Goal: Information Seeking & Learning: Check status

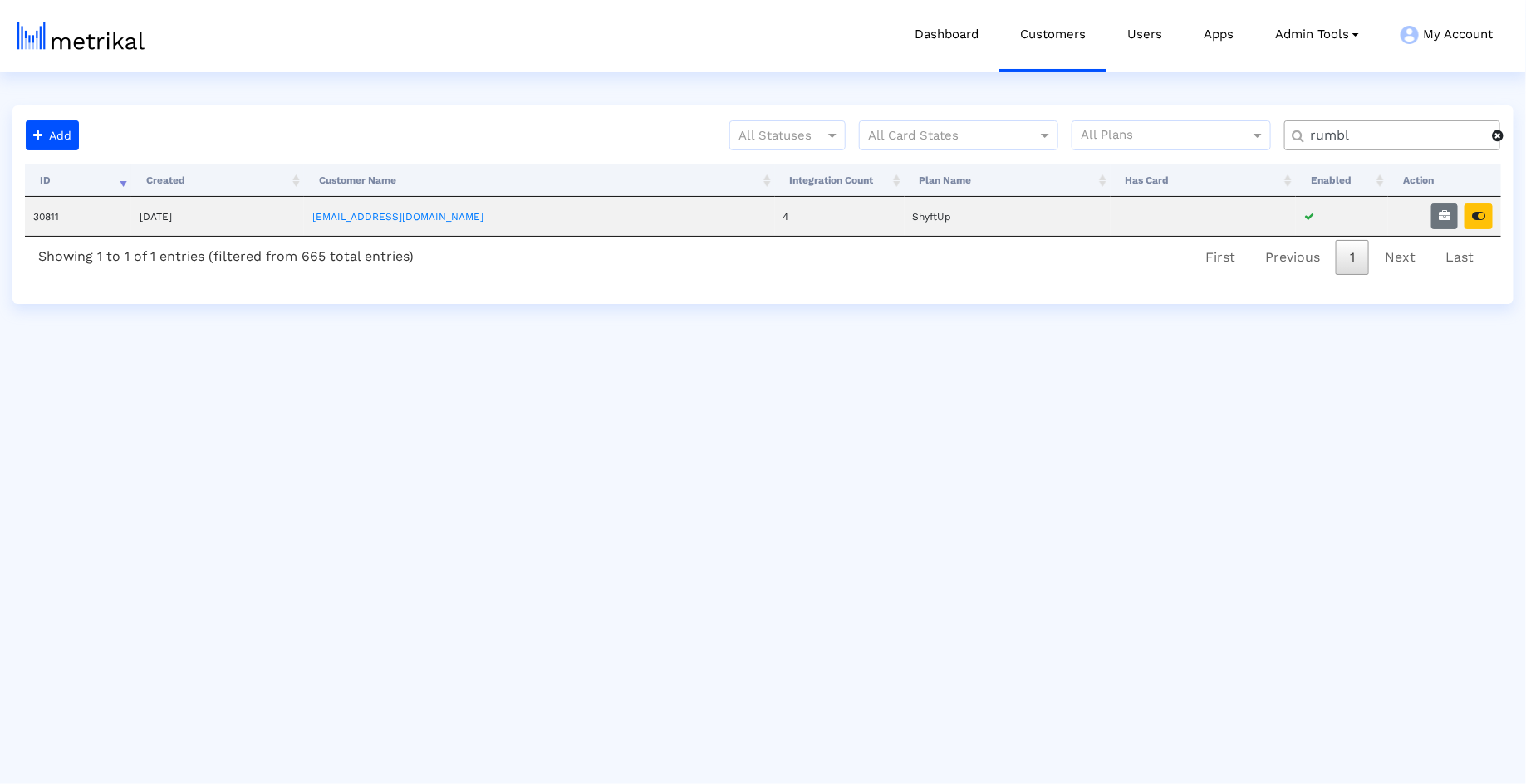
click at [1364, 130] on input "rumbl" at bounding box center [1395, 135] width 193 height 17
type input "salams"
click at [1477, 222] on button "button" at bounding box center [1479, 216] width 28 height 26
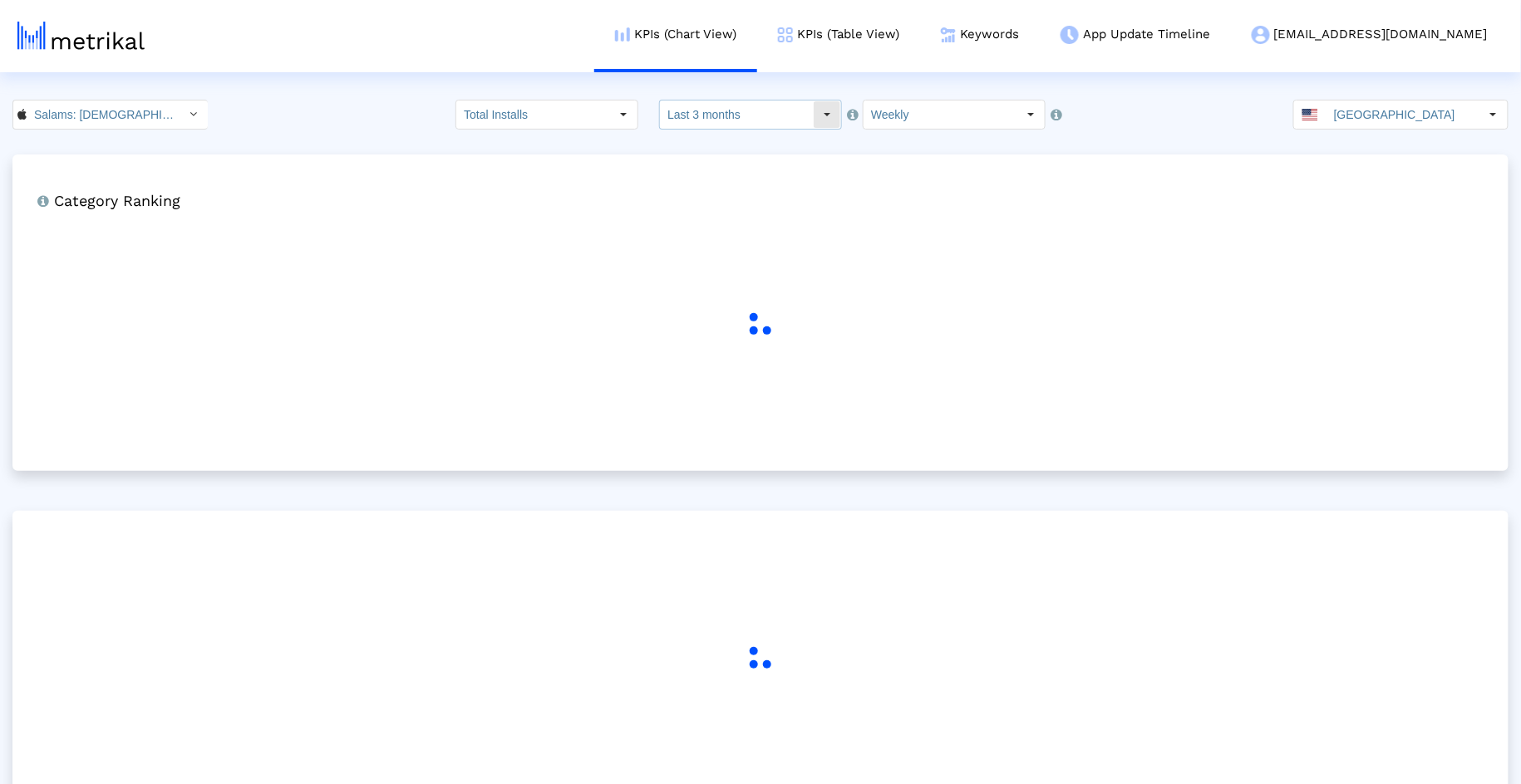
click at [764, 106] on input "Last 3 months" at bounding box center [736, 114] width 152 height 28
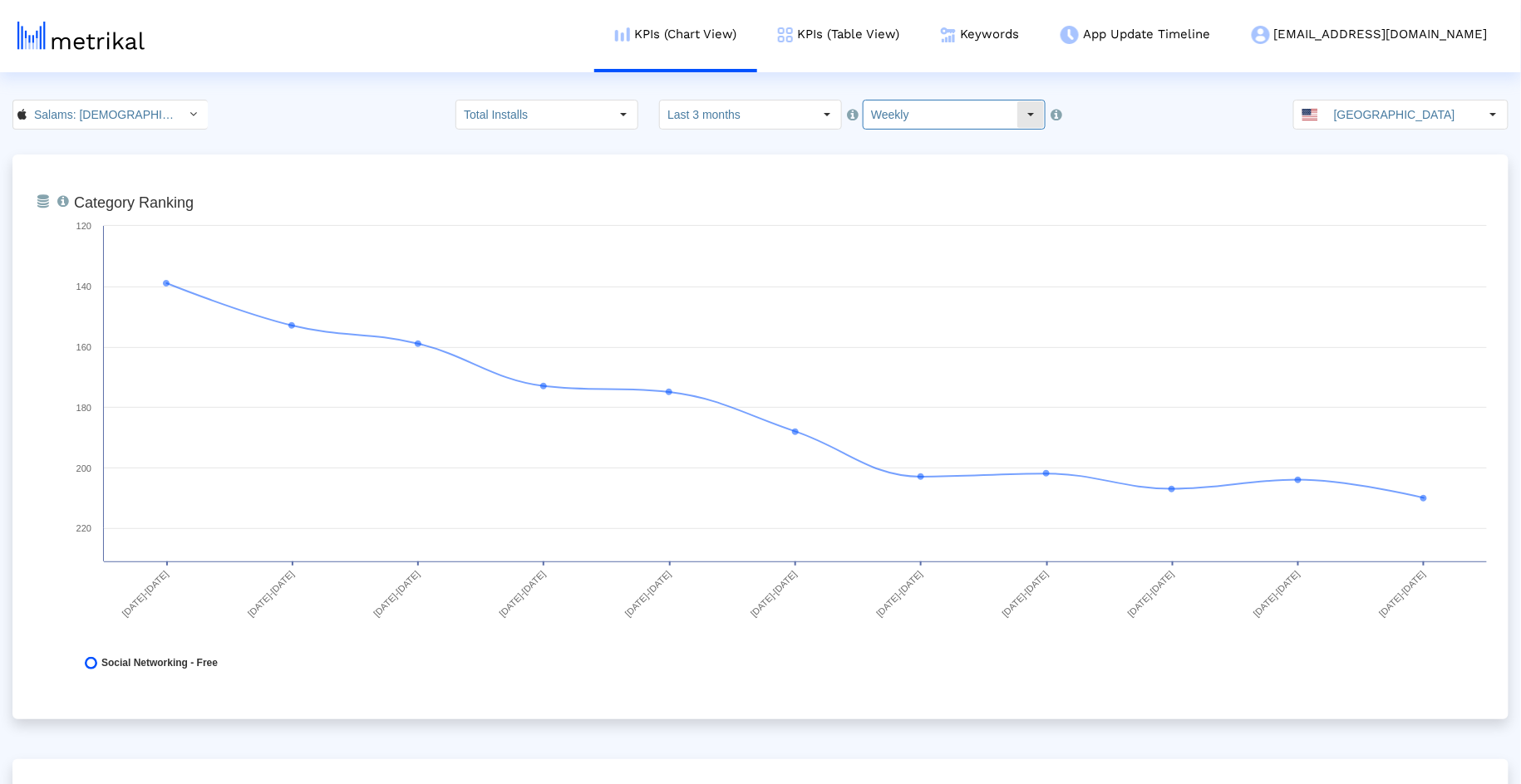
click at [928, 116] on input "Weekly" at bounding box center [939, 114] width 152 height 28
click at [925, 172] on div "Monthly" at bounding box center [938, 171] width 163 height 27
type input "Monthly"
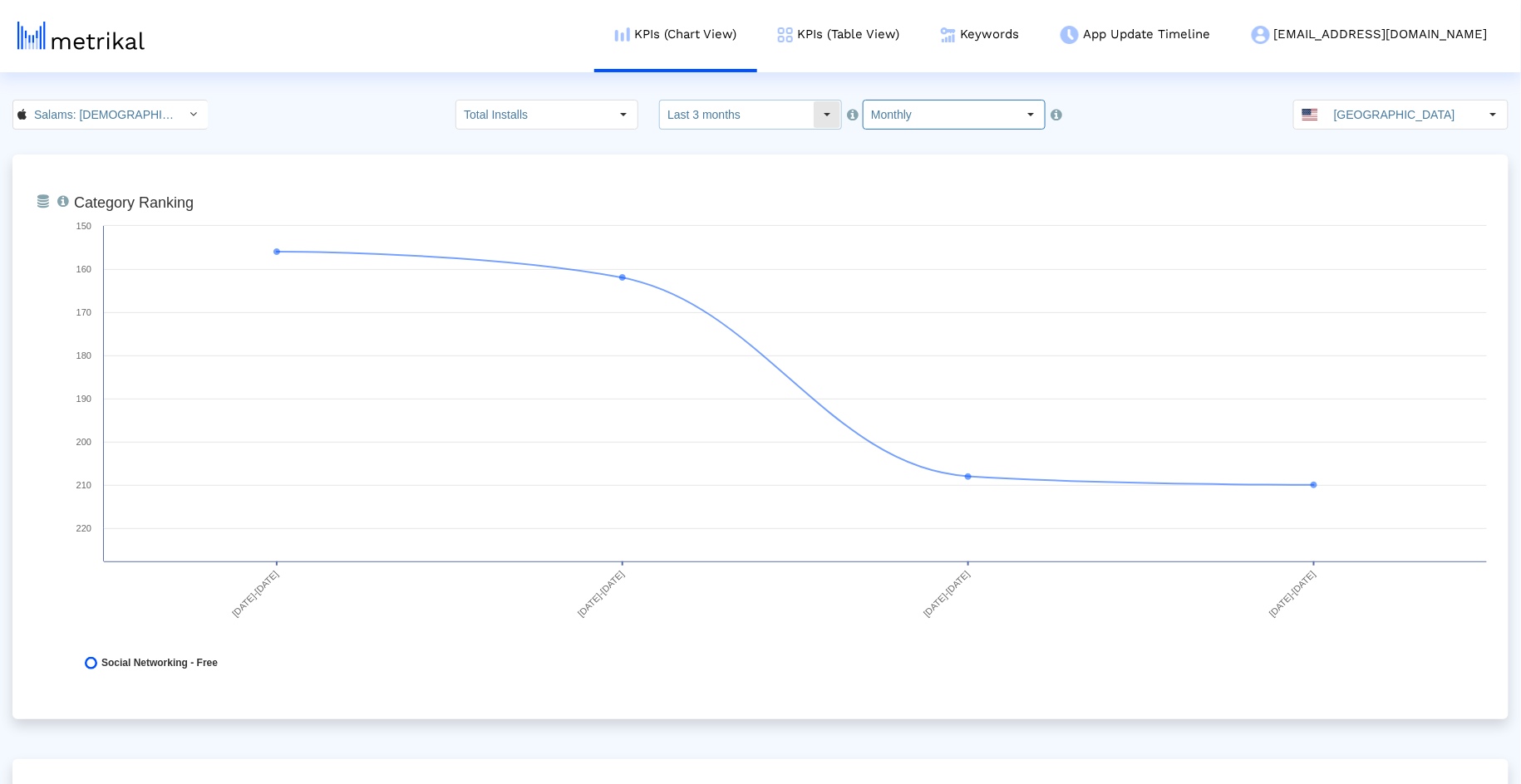
click at [761, 119] on input "Last 3 months" at bounding box center [736, 114] width 152 height 28
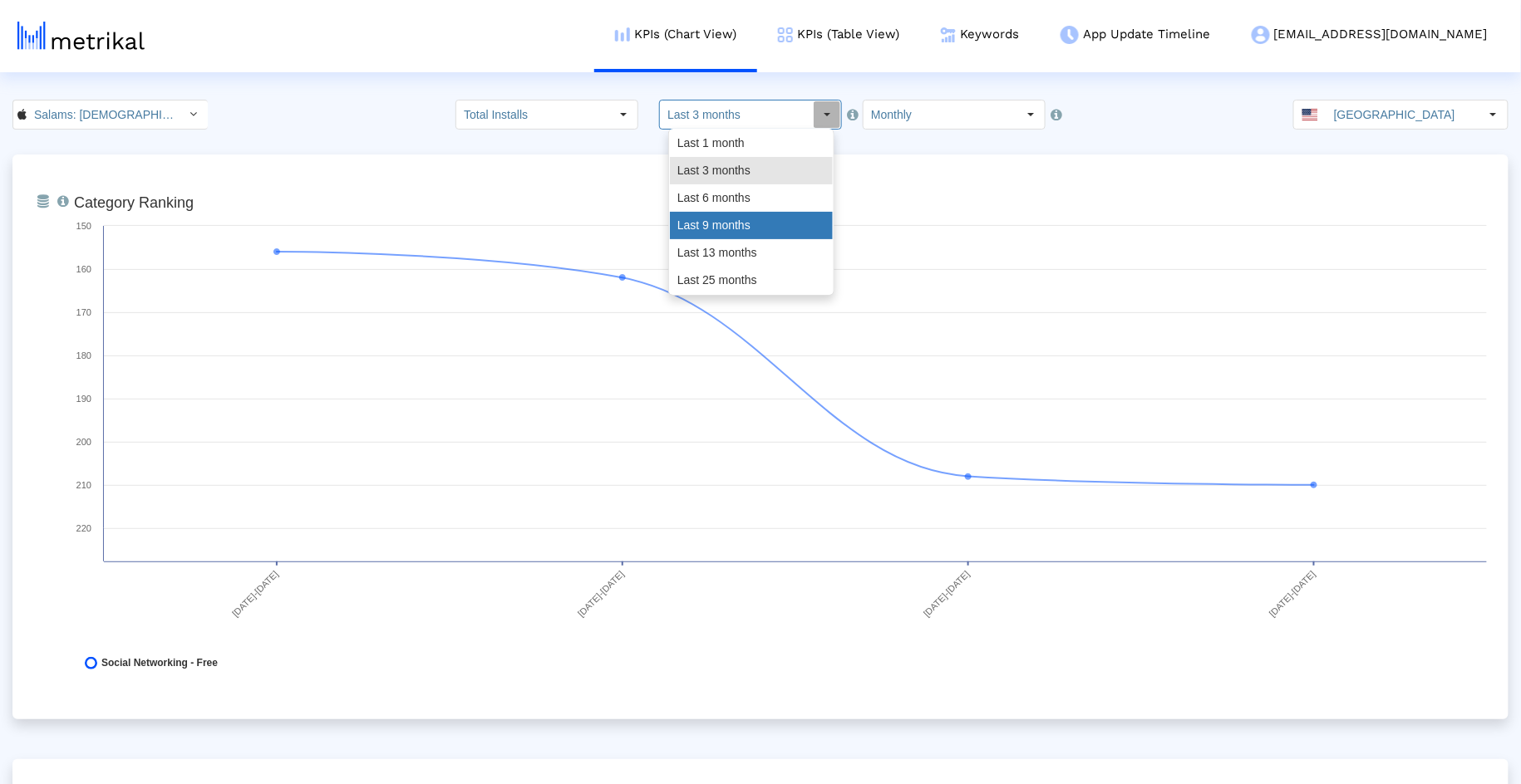
click at [749, 217] on div "Last 9 months" at bounding box center [751, 225] width 163 height 27
type input "Last 9 months"
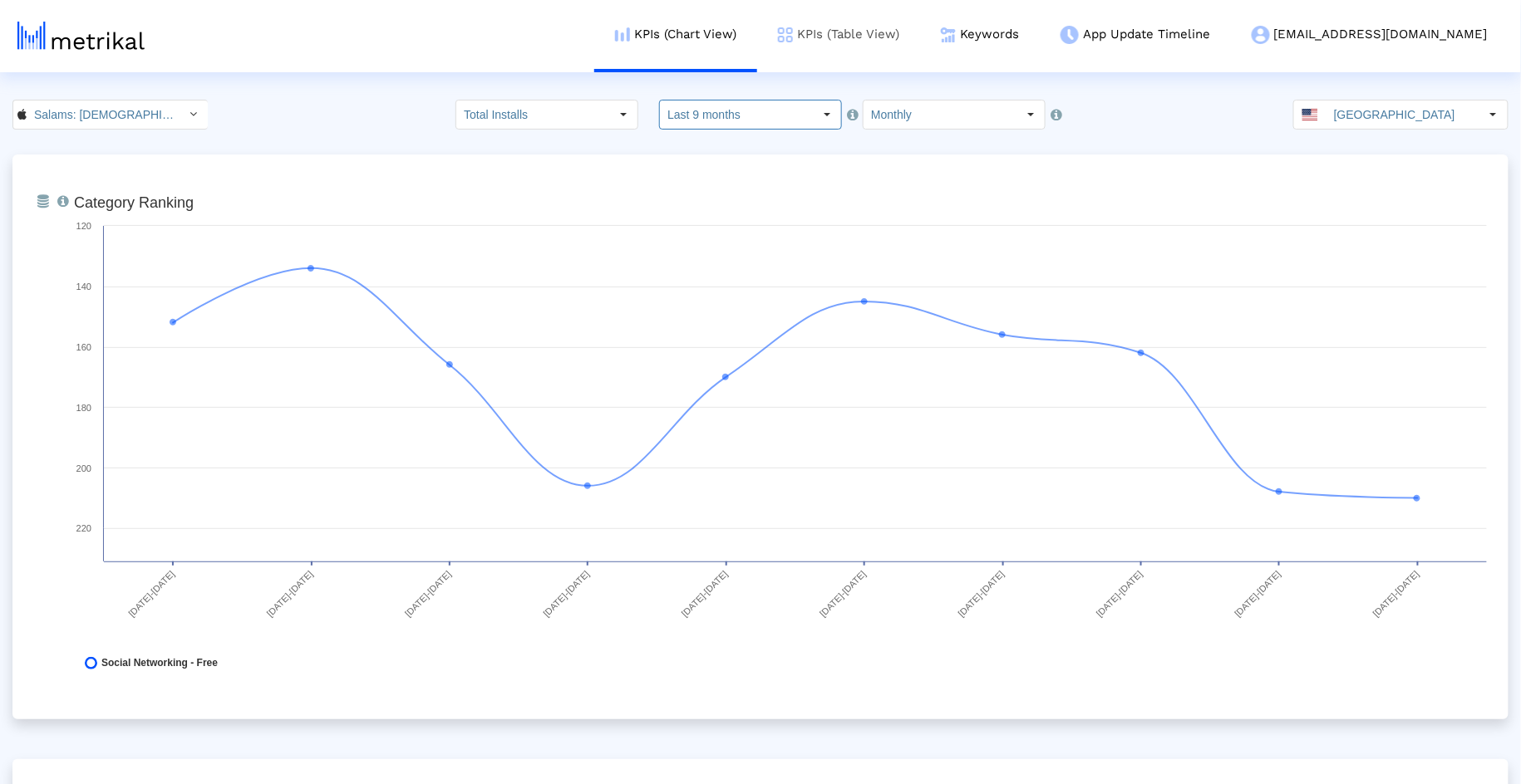
click at [920, 32] on link "KPIs (Table View)" at bounding box center [838, 35] width 163 height 69
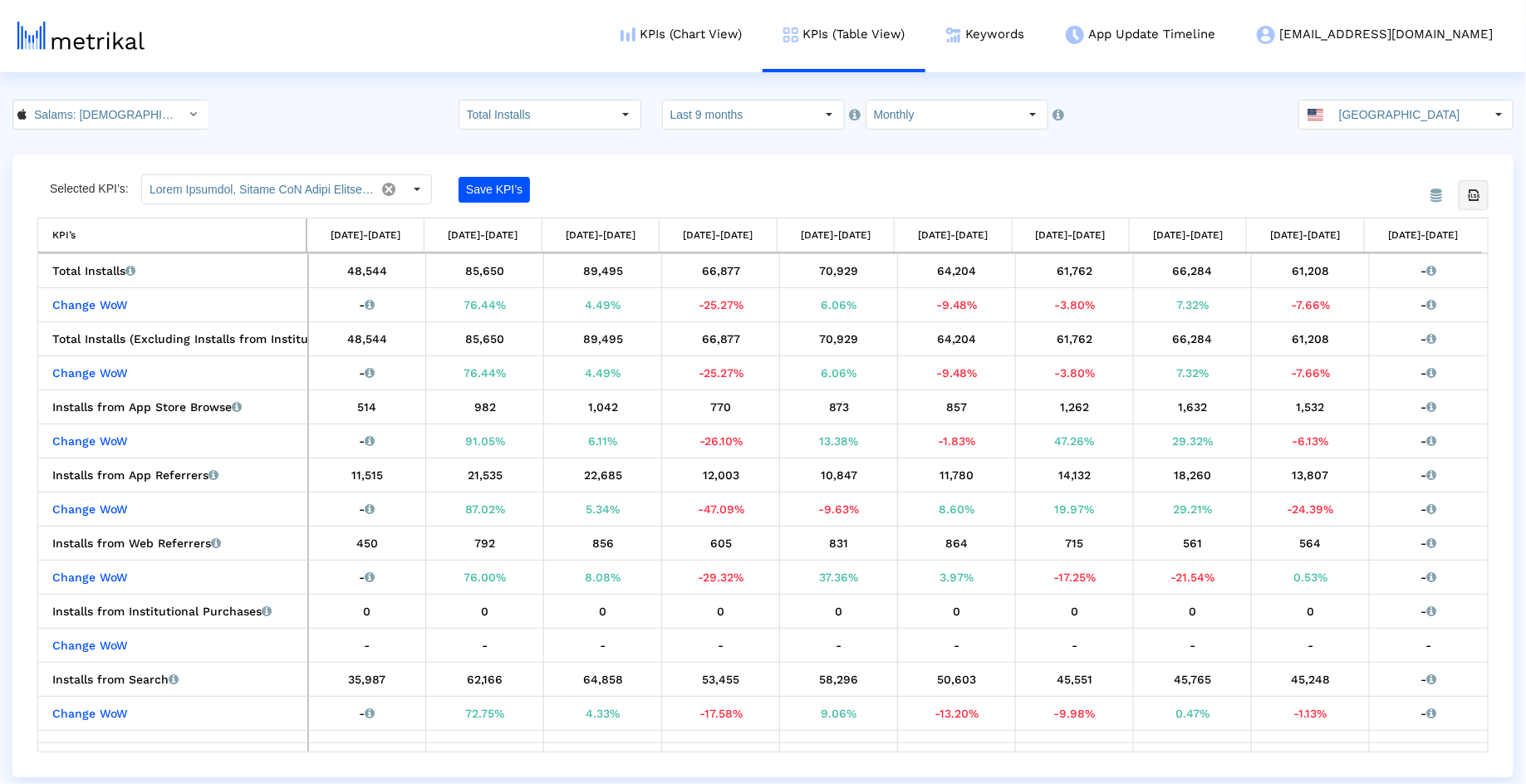
click at [1477, 192] on icon "Export all data" at bounding box center [1474, 195] width 15 height 15
click at [747, 46] on link "KPIs (Chart View)" at bounding box center [681, 35] width 162 height 69
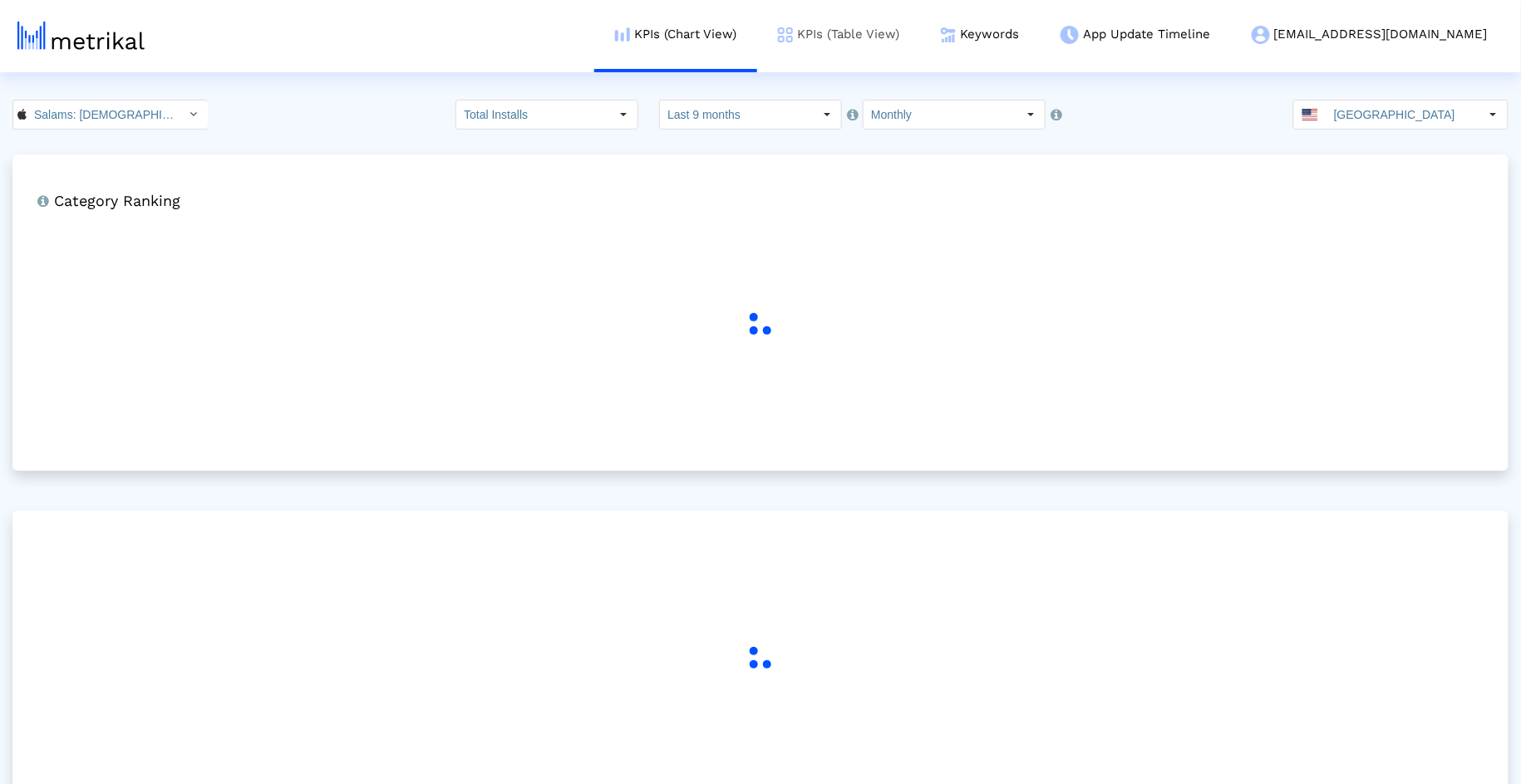
click at [862, 49] on link "KPIs (Table View)" at bounding box center [838, 35] width 163 height 69
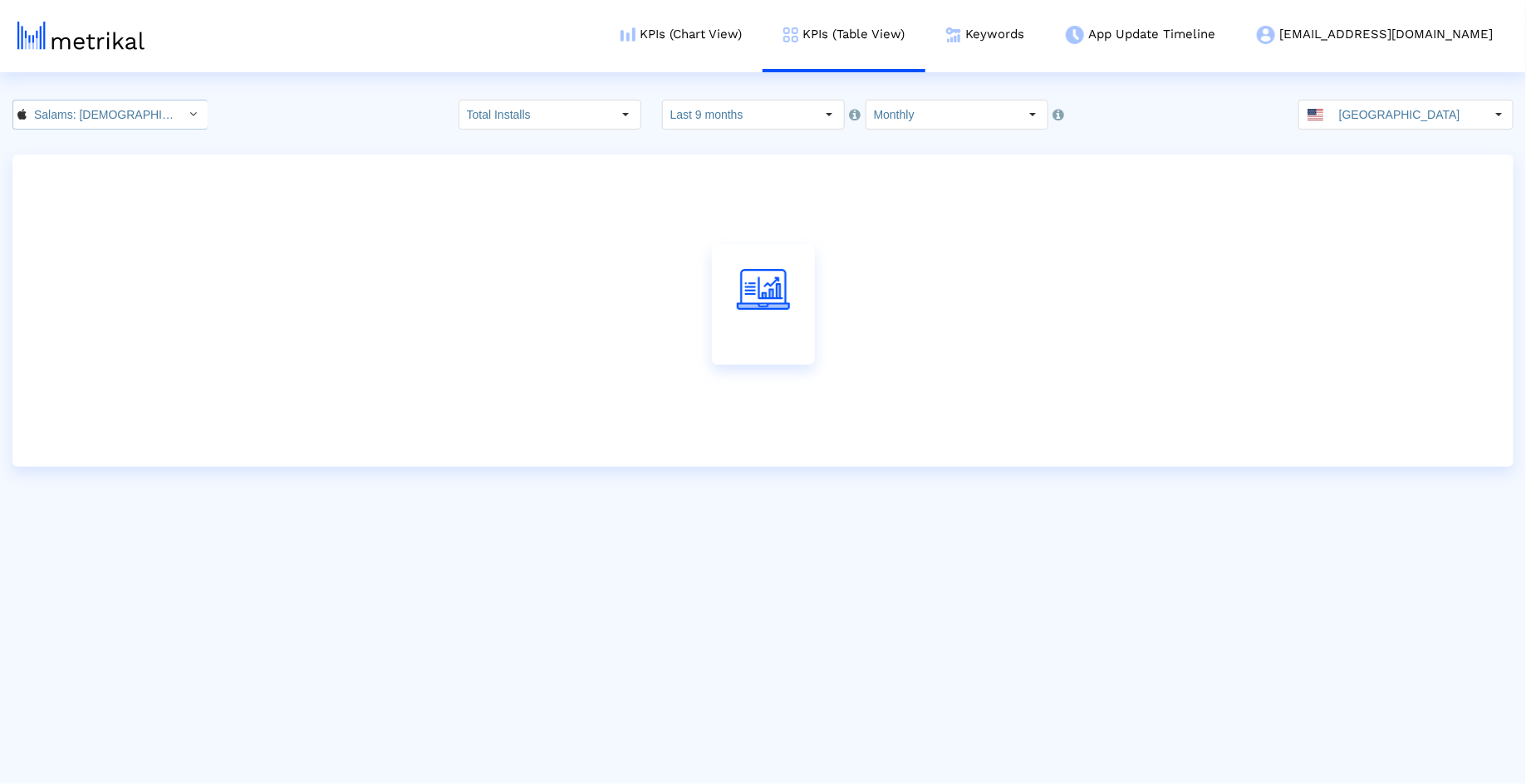
click at [106, 121] on input "Salams: [DEMOGRAPHIC_DATA] [DEMOGRAPHIC_DATA] Marriage < 965359176 >" at bounding box center [101, 114] width 150 height 28
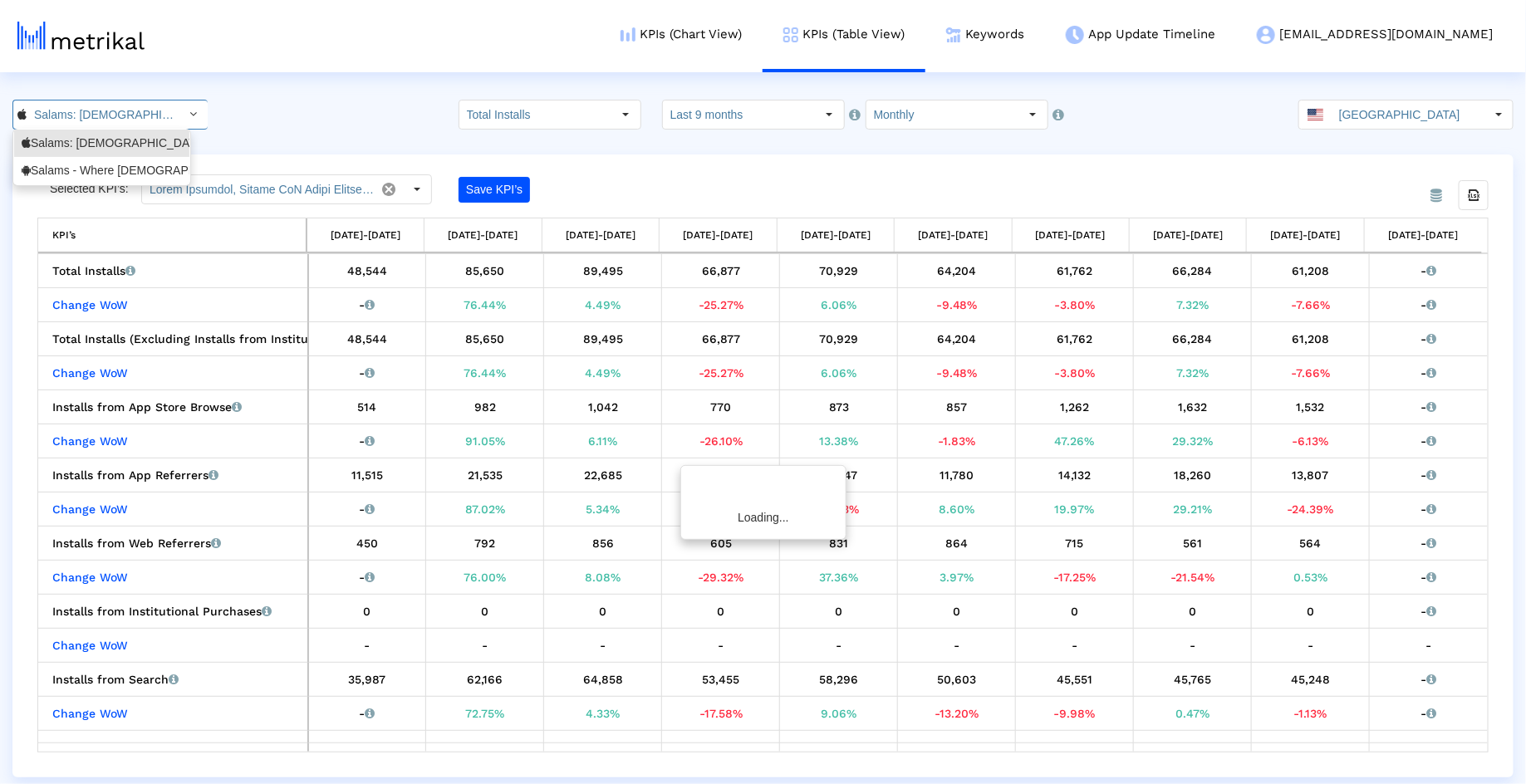
scroll to position [0, 117]
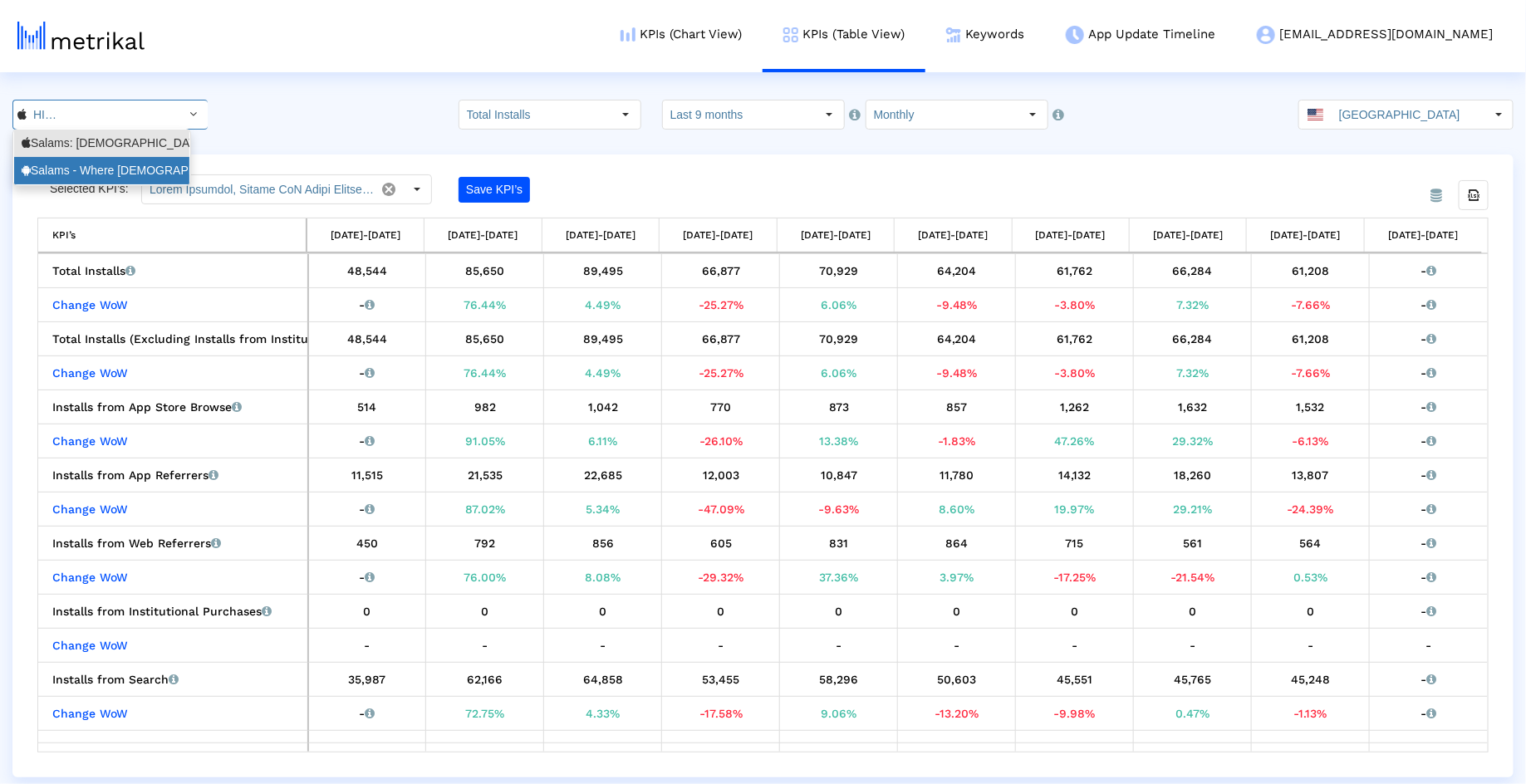
click at [111, 167] on div "Salams - Where [DEMOGRAPHIC_DATA] Meet <com.minderapps.minder>" at bounding box center [102, 170] width 161 height 16
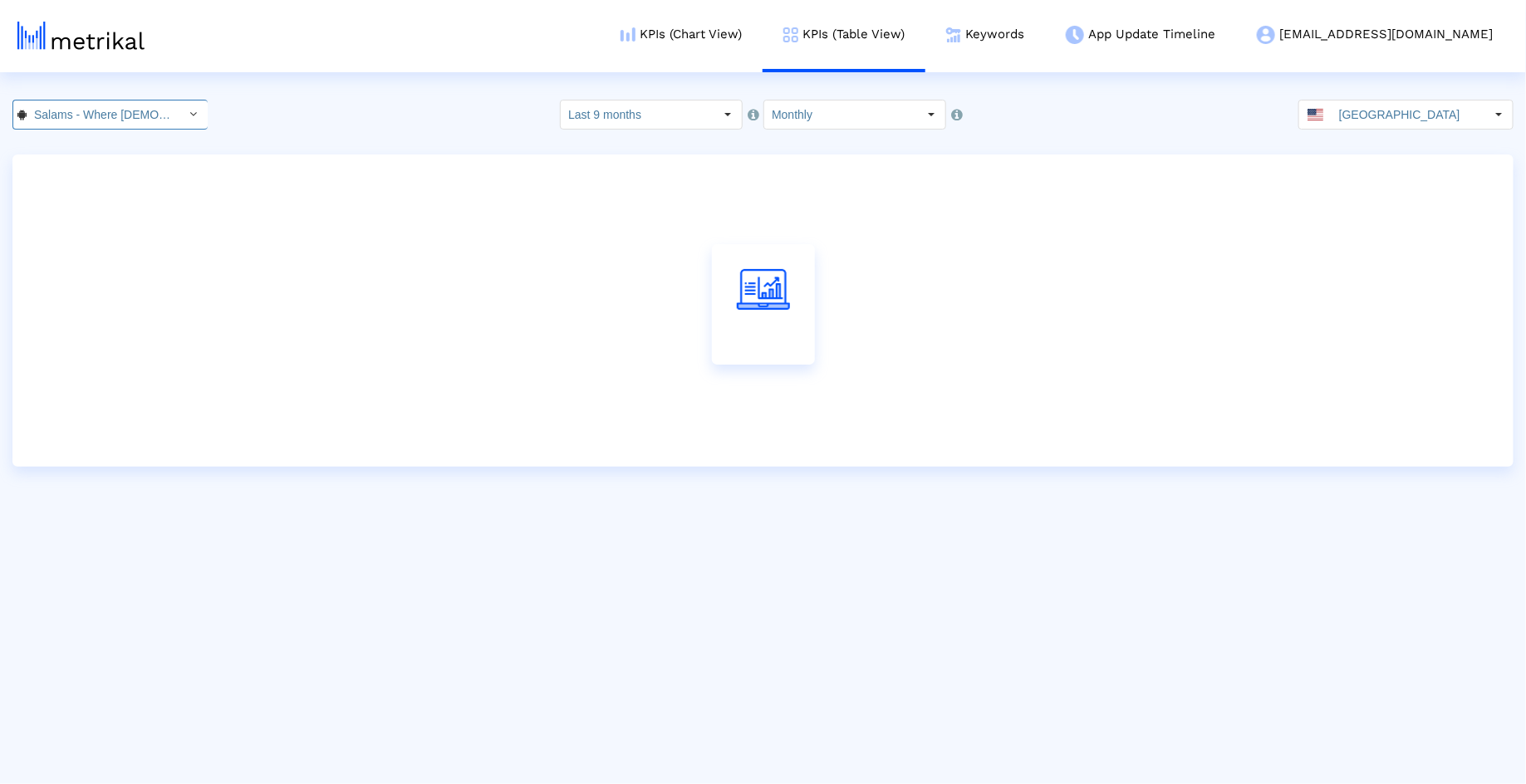
scroll to position [0, 184]
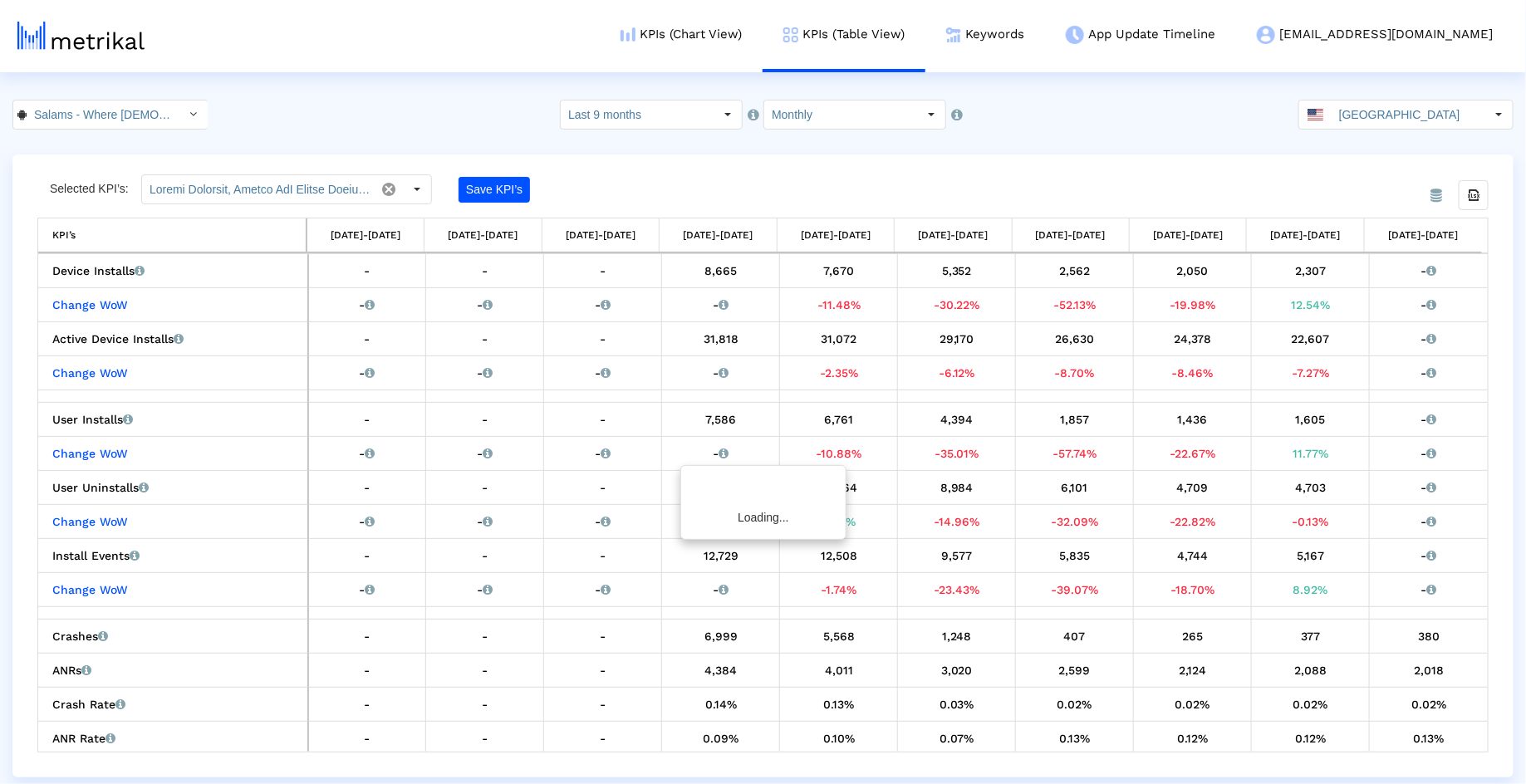
click at [1125, 120] on div "Salams - Where [DEMOGRAPHIC_DATA] Meet < com.minderapps.minder > Pull down to r…" at bounding box center [763, 114] width 1526 height 30
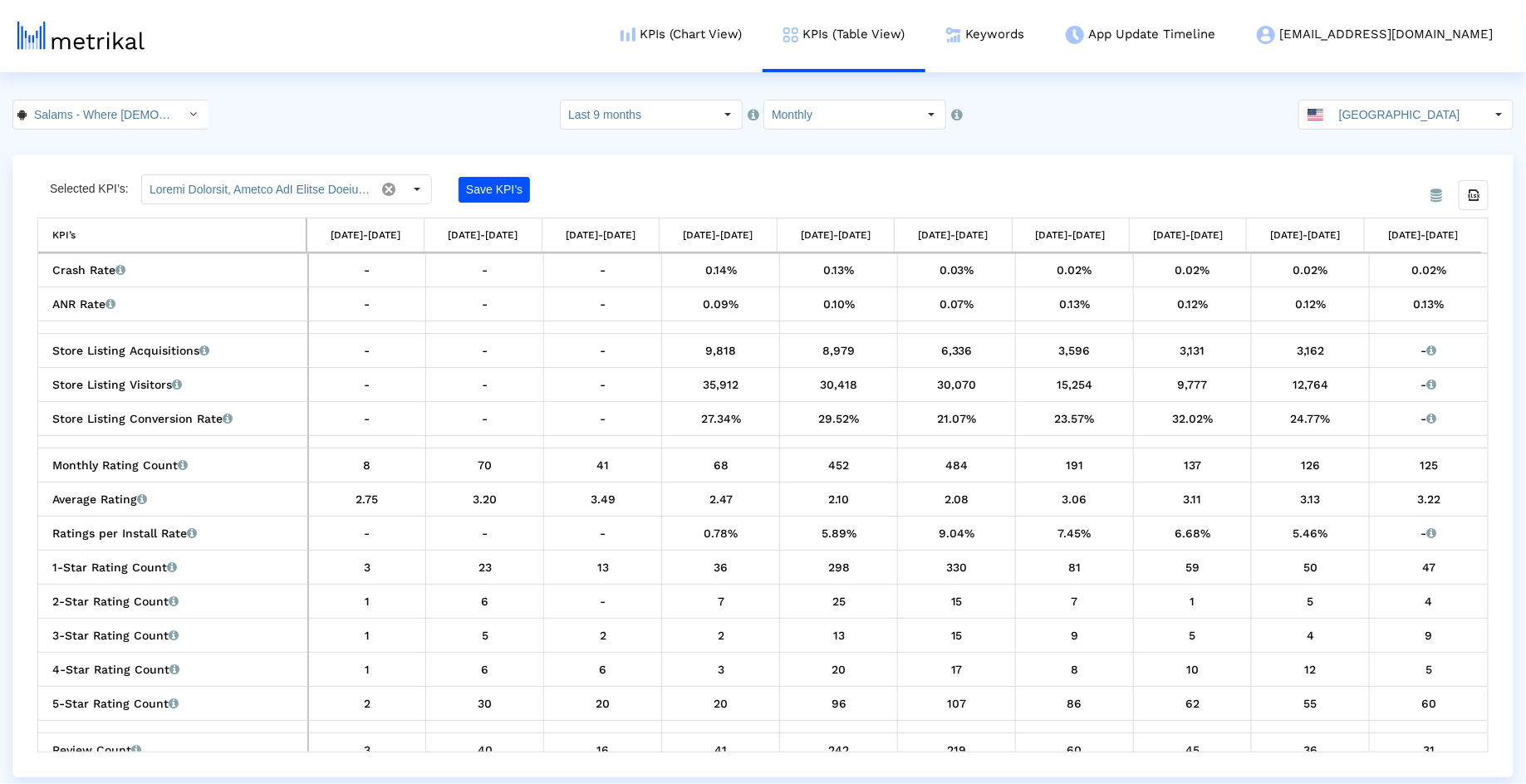
scroll to position [430, 0]
click at [1476, 190] on icon "Export all data" at bounding box center [1474, 195] width 15 height 15
